Goal: Task Accomplishment & Management: Manage account settings

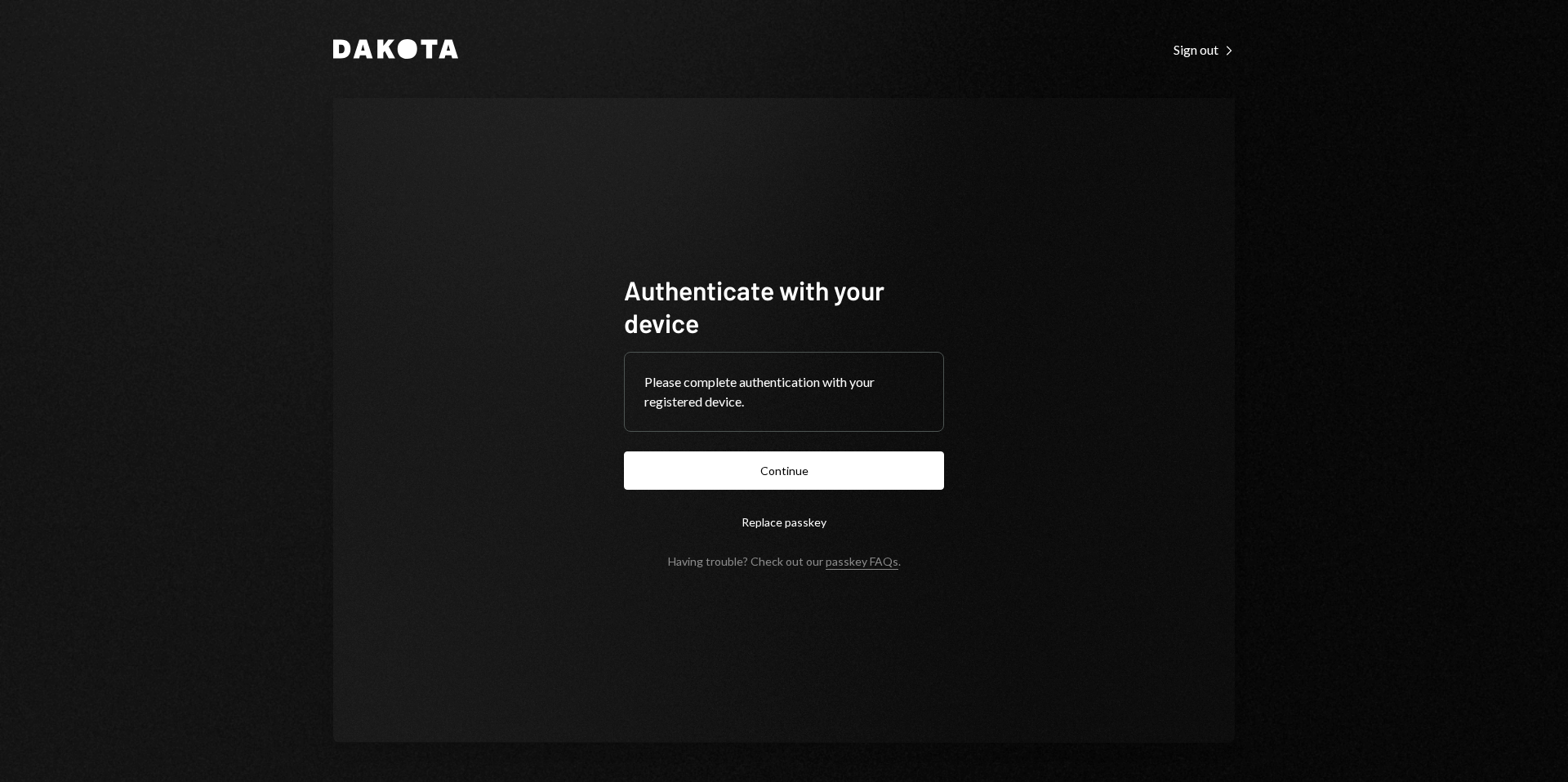
click at [809, 486] on button "Continue" at bounding box center [784, 471] width 320 height 38
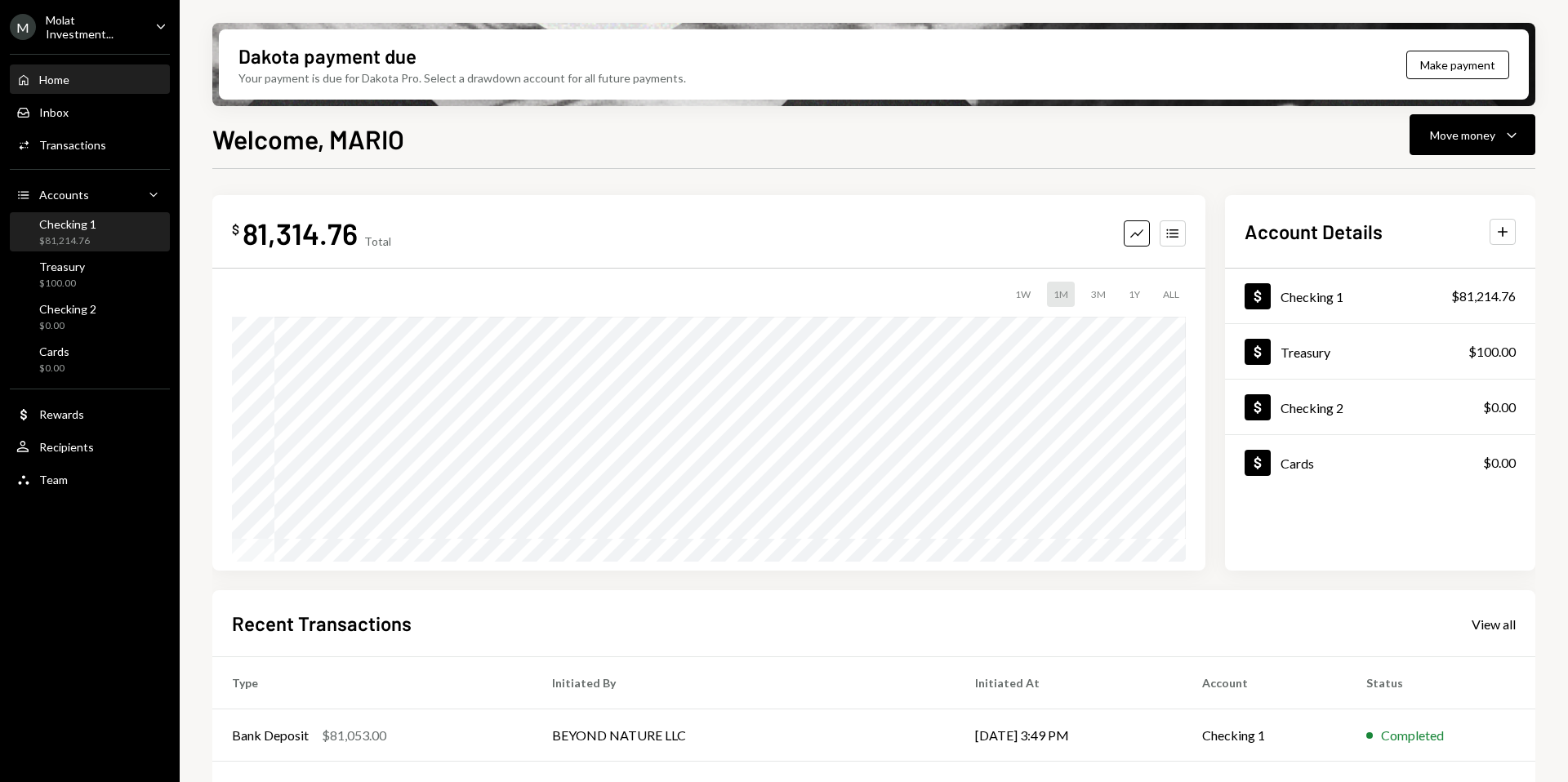
click at [102, 221] on div "Checking 1 $81,214.76" at bounding box center [90, 232] width 147 height 31
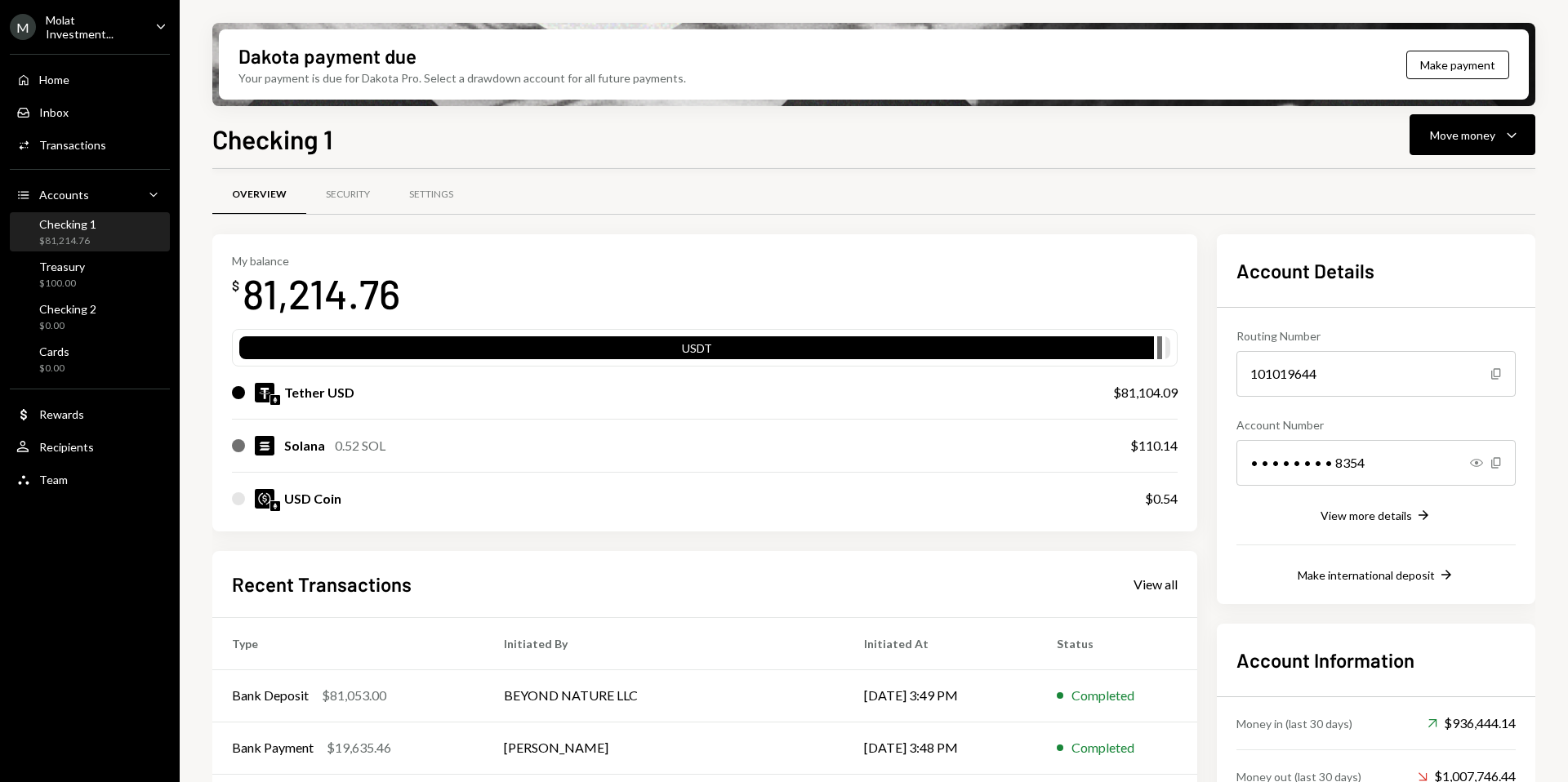
scroll to position [9, 0]
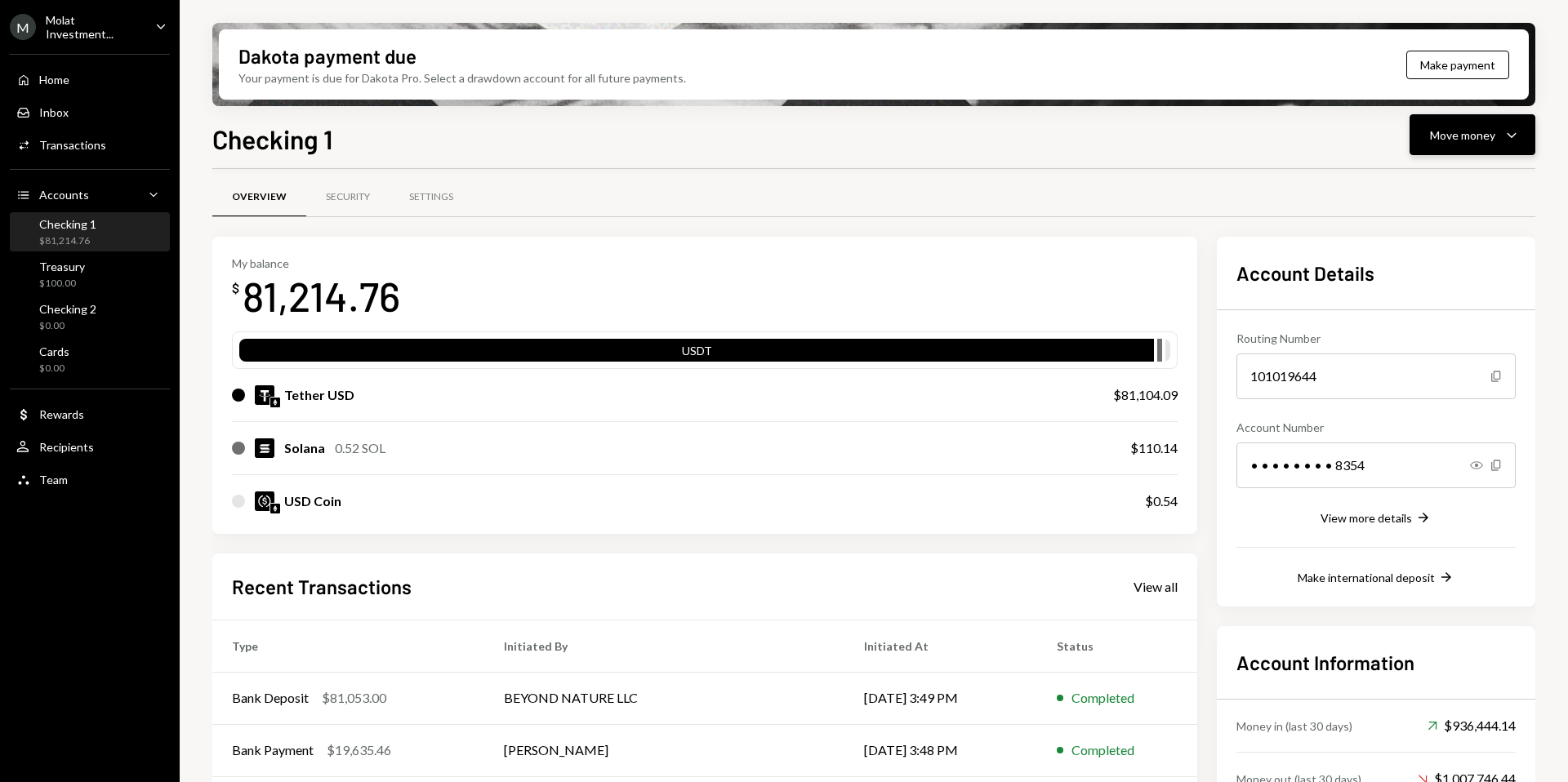
click at [1485, 118] on button "Move money Caret Down" at bounding box center [1472, 135] width 126 height 41
click at [1425, 311] on div "Swap stablecoins" at bounding box center [1459, 308] width 119 height 17
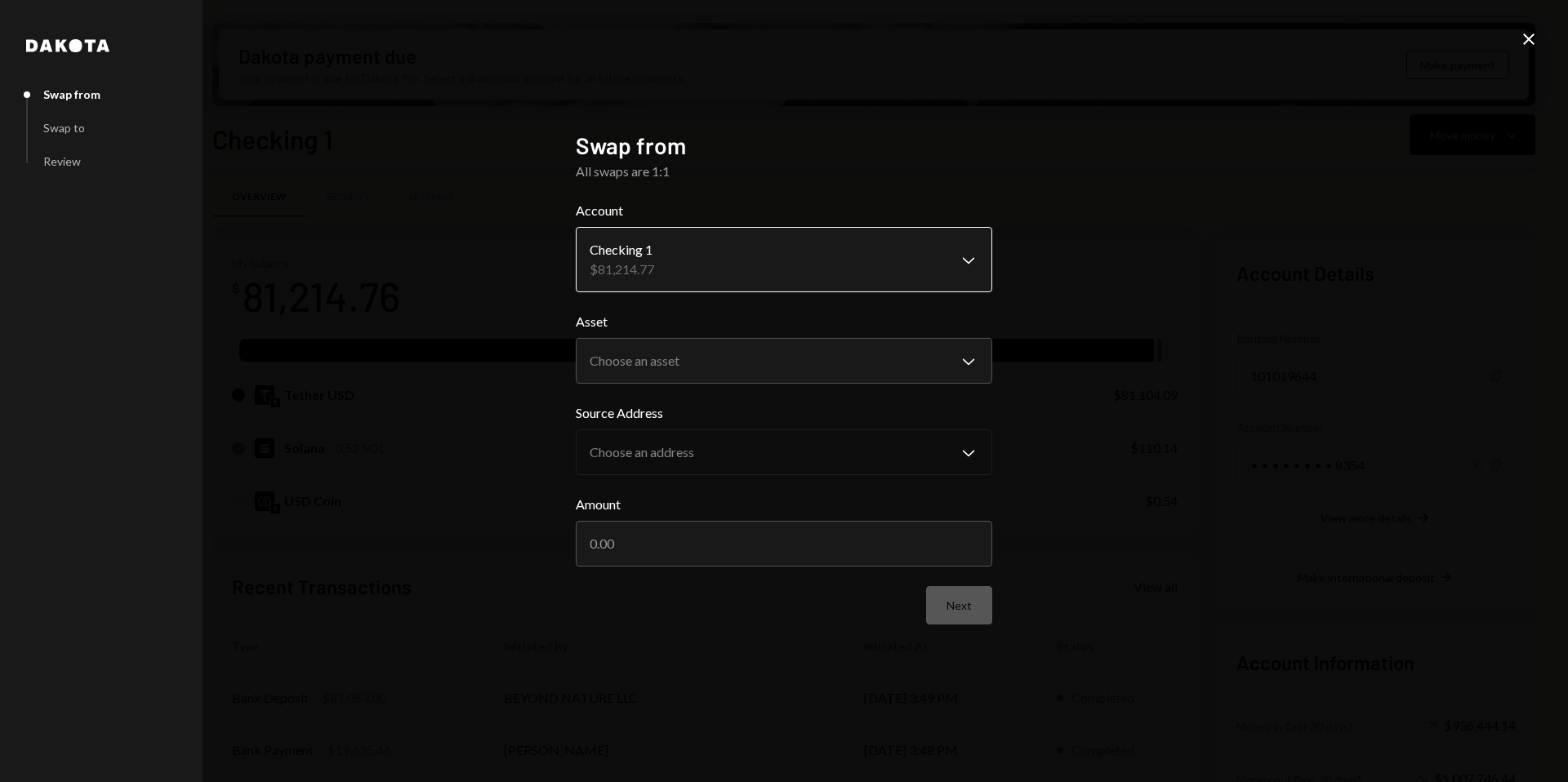
click at [751, 249] on body "M Molat Investment... Caret Down Home Home Inbox Inbox Activities Transactions …" at bounding box center [784, 391] width 1568 height 782
click at [730, 352] on body "M Molat Investment... Caret Down Home Home Inbox Inbox Activities Transactions …" at bounding box center [784, 391] width 1568 height 782
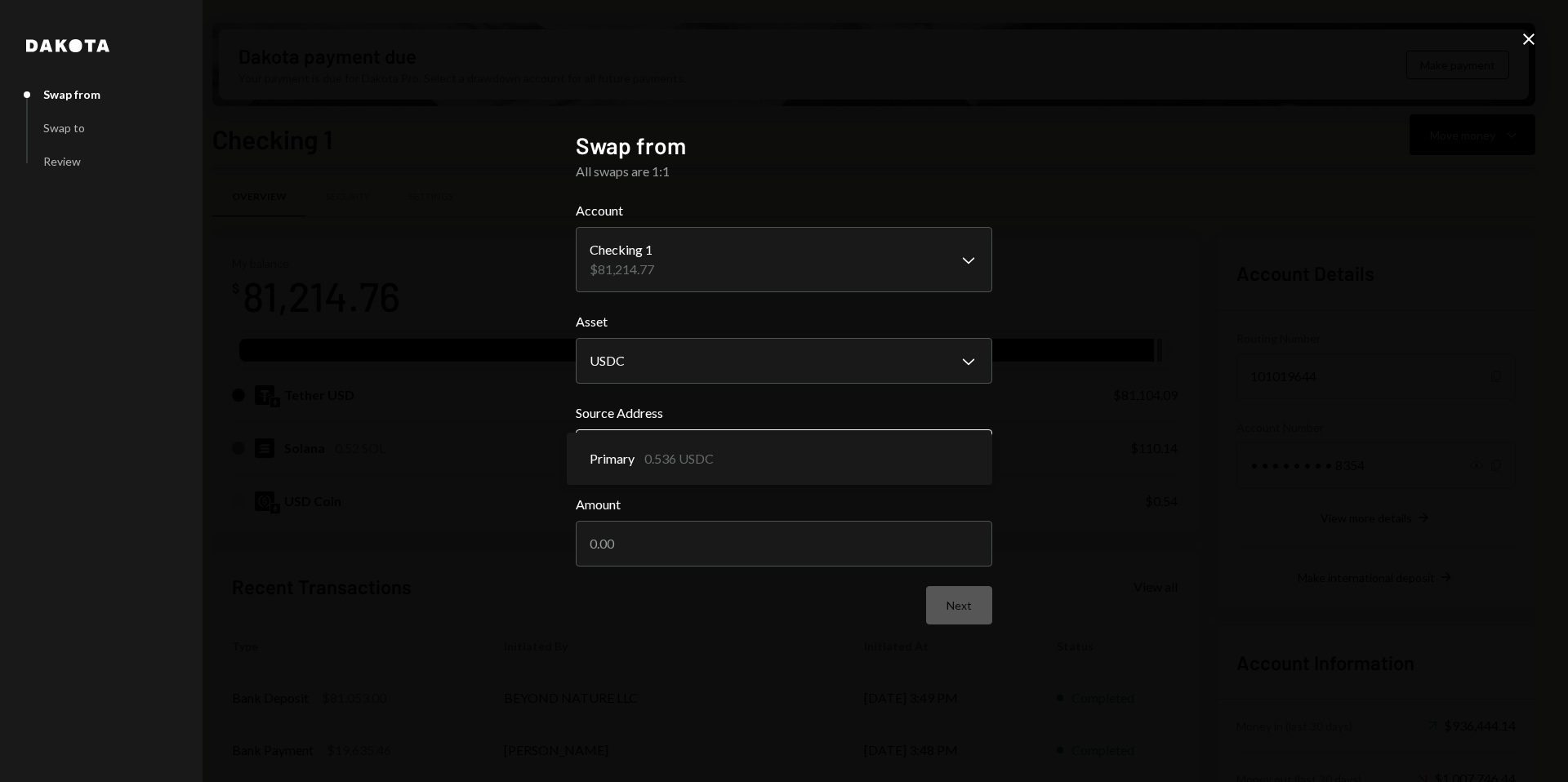
click at [762, 452] on body "M Molat Investment... Caret Down Home Home Inbox Inbox Activities Transactions …" at bounding box center [784, 391] width 1568 height 782
click at [762, 370] on body "M Molat Investment... Caret Down Home Home Inbox Inbox Activities Transactions …" at bounding box center [784, 391] width 1568 height 782
select select "****"
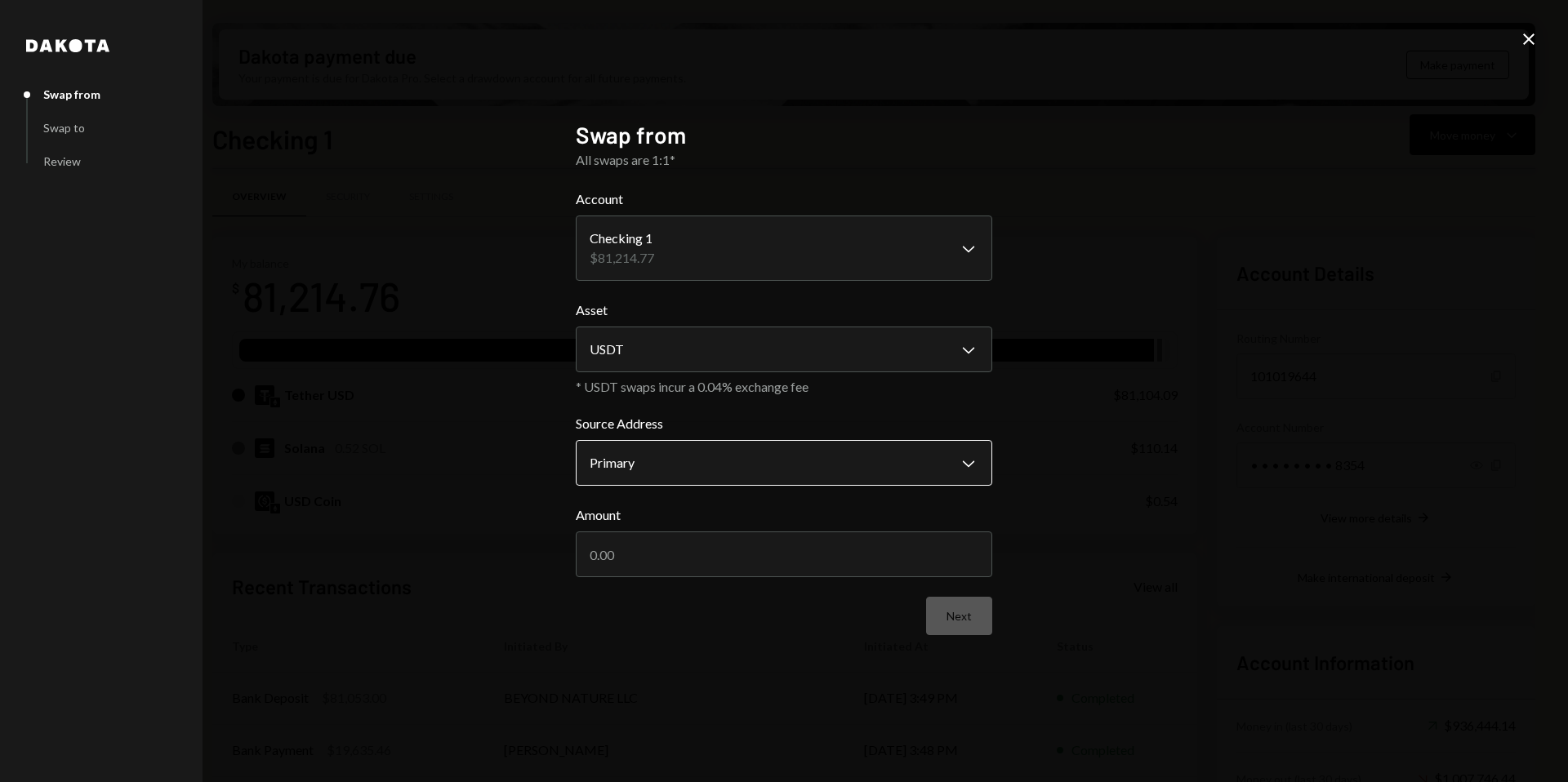
click at [741, 462] on body "M Molat Investment... Caret Down Home Home Inbox Inbox Activities Transactions …" at bounding box center [784, 391] width 1568 height 782
click at [1078, 460] on div "**********" at bounding box center [784, 391] width 1568 height 782
click at [1534, 42] on icon "Close" at bounding box center [1529, 39] width 20 height 20
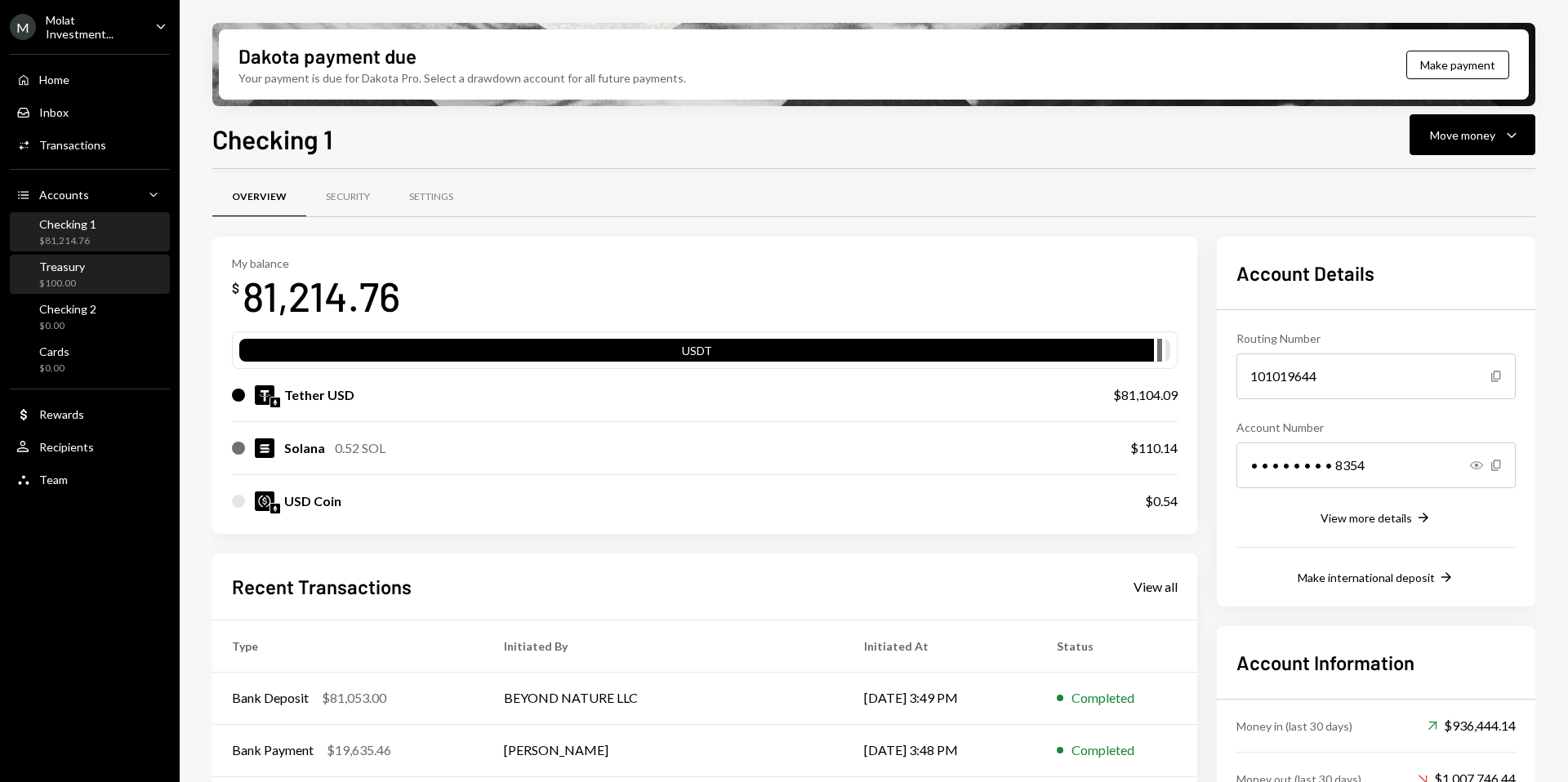
click at [59, 272] on div "Treasury $100.00" at bounding box center [61, 274] width 46 height 31
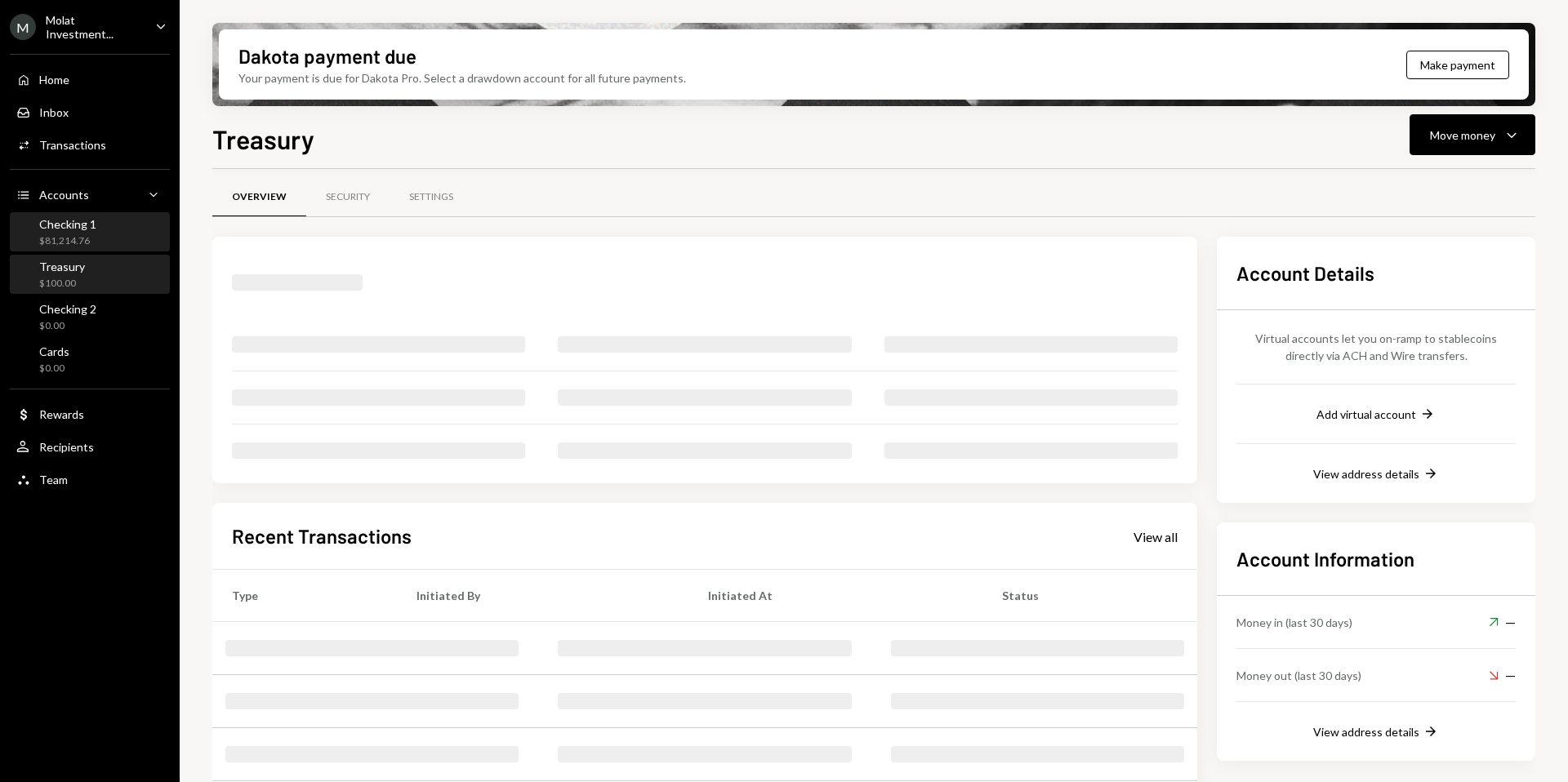
click at [59, 235] on div "$81,214.76" at bounding box center [67, 241] width 57 height 14
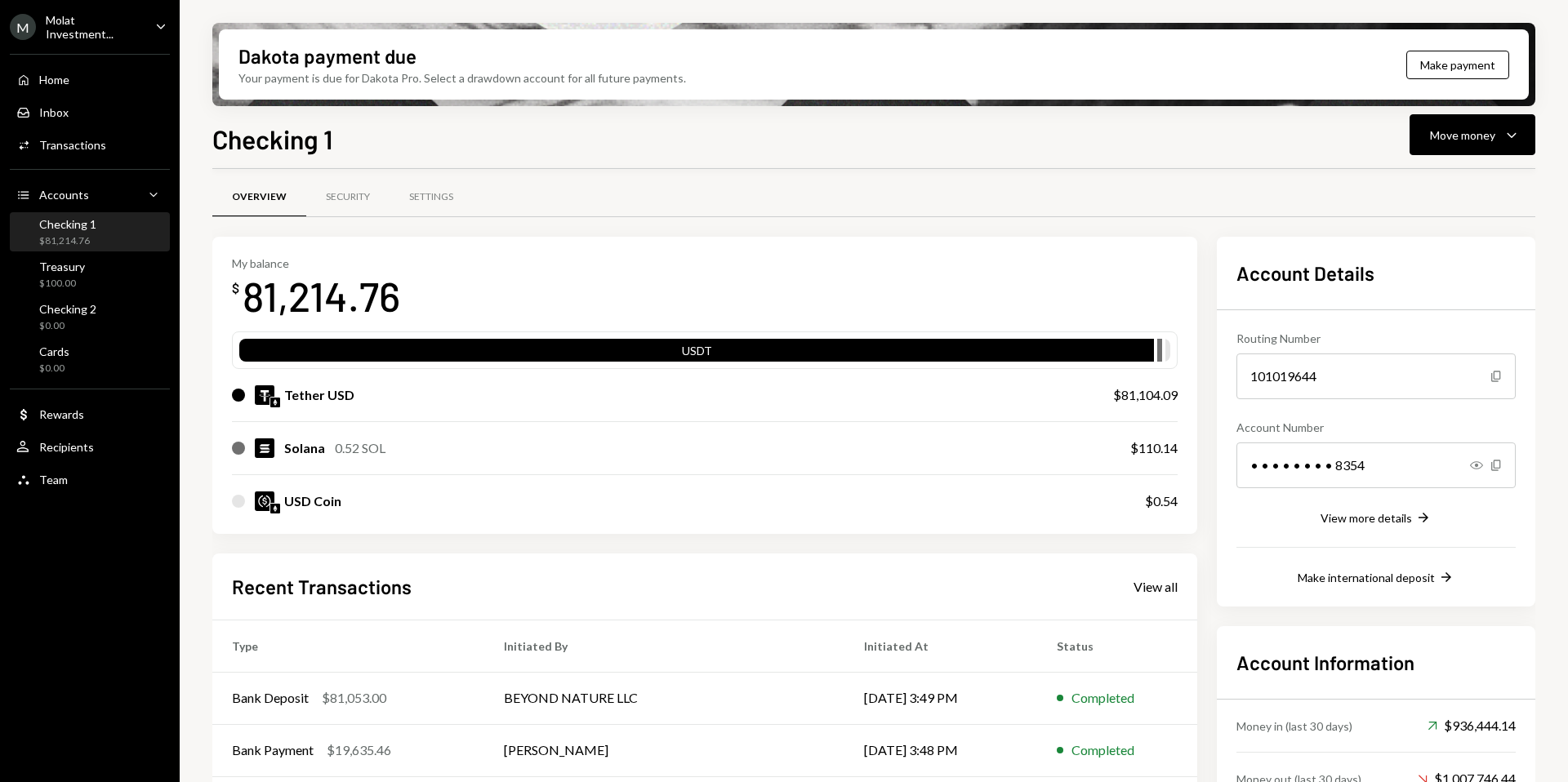
click at [93, 30] on div "Molat Investment..." at bounding box center [94, 27] width 97 height 28
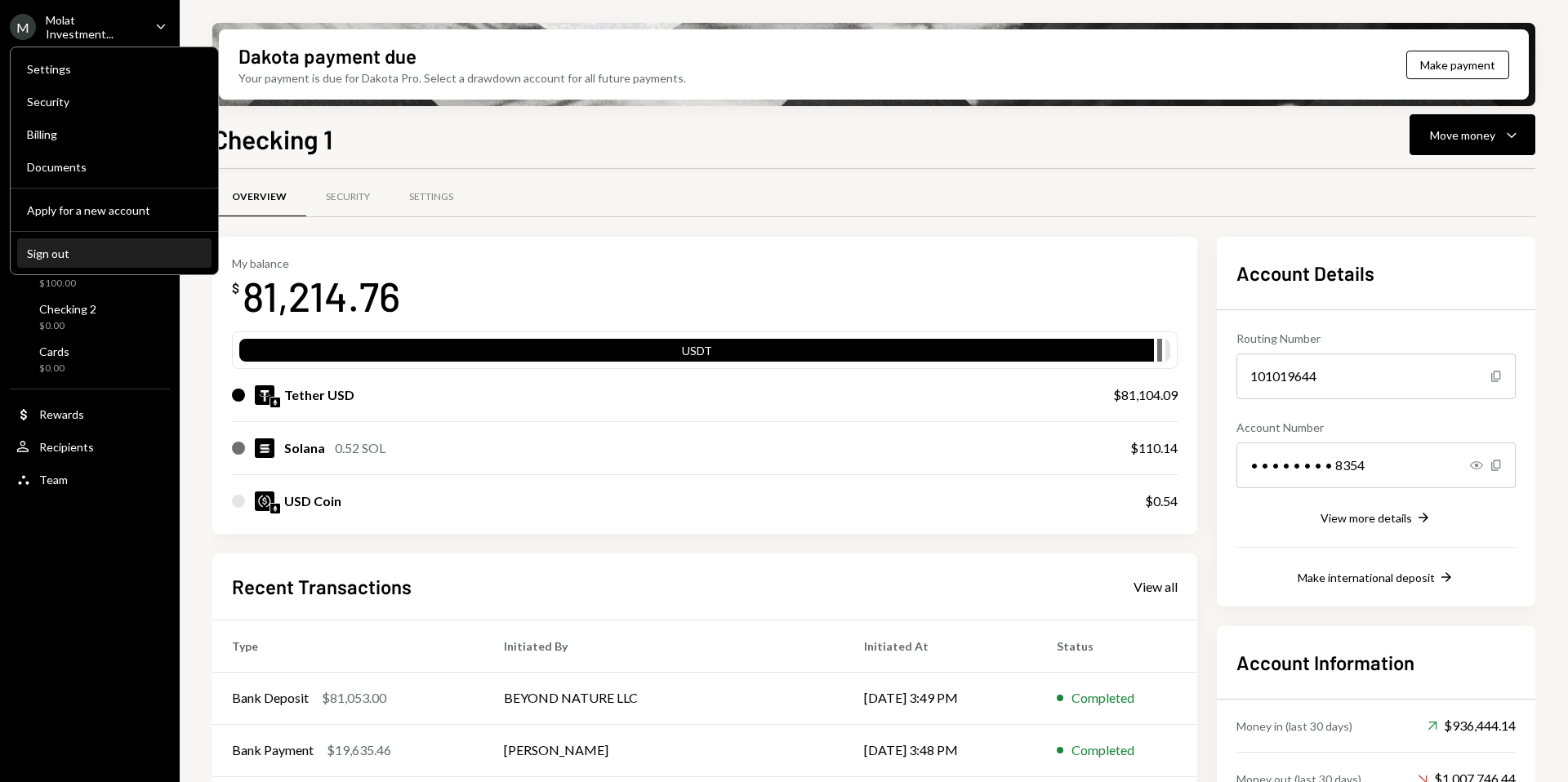
click at [77, 247] on div "Sign out" at bounding box center [114, 253] width 175 height 14
